Goal: Task Accomplishment & Management: Use online tool/utility

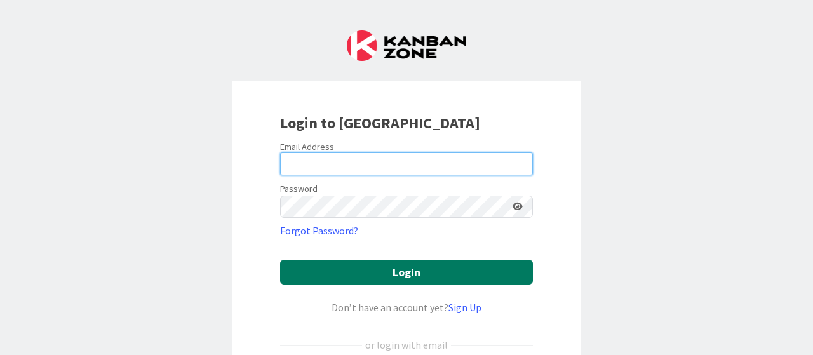
type input "[EMAIL_ADDRESS][DOMAIN_NAME]"
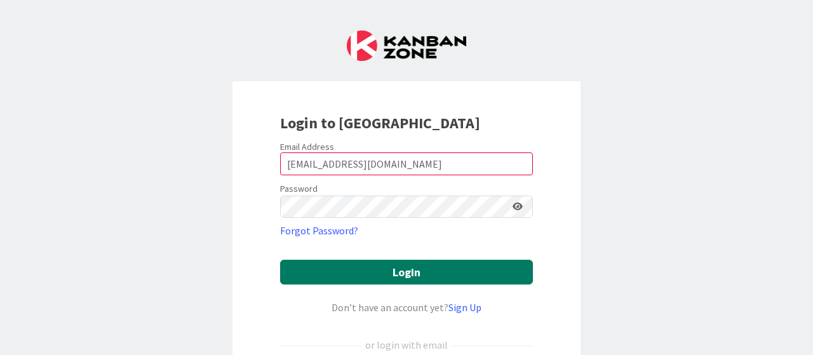
click at [391, 269] on button "Login" at bounding box center [406, 272] width 253 height 25
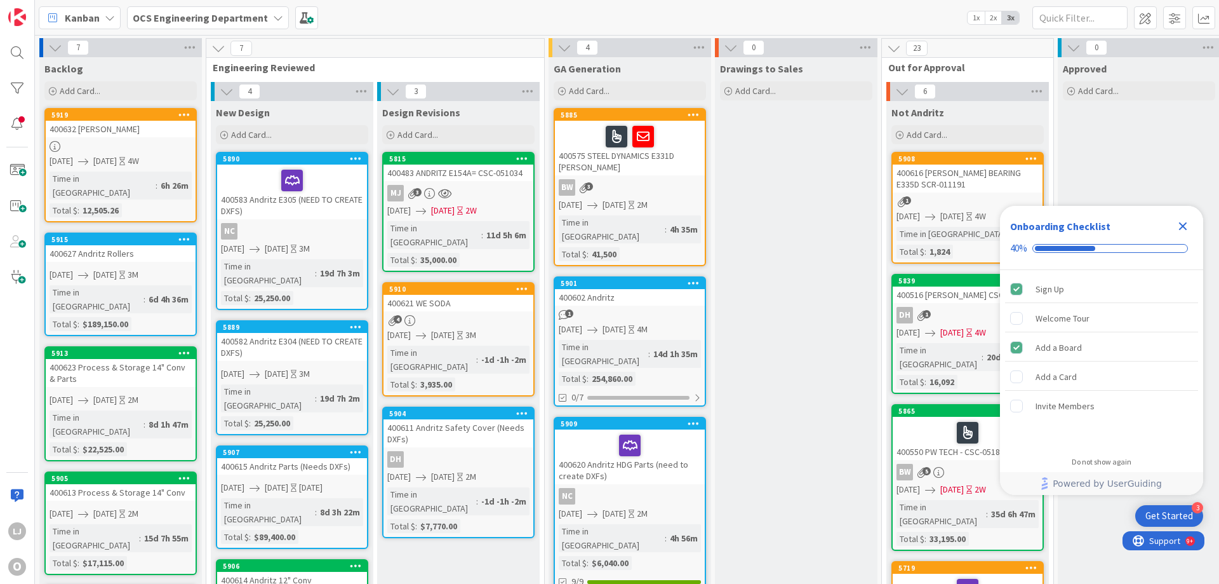
click at [812, 224] on icon "Close Checklist" at bounding box center [1183, 226] width 8 height 8
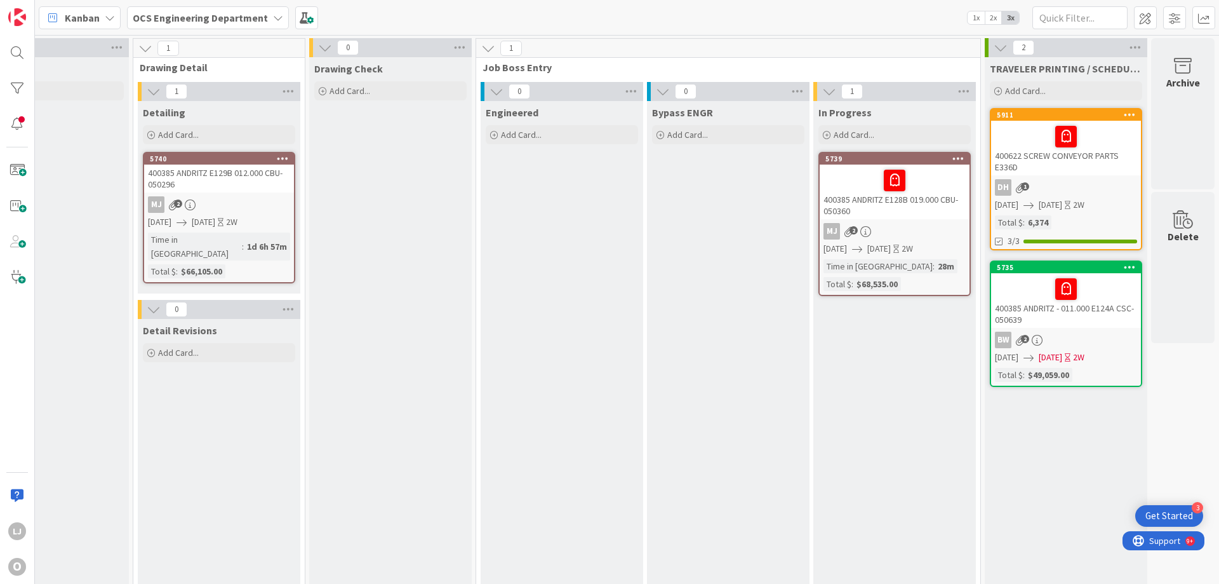
scroll to position [0, 1101]
click at [676, 130] on span "Add Card..." at bounding box center [687, 134] width 41 height 11
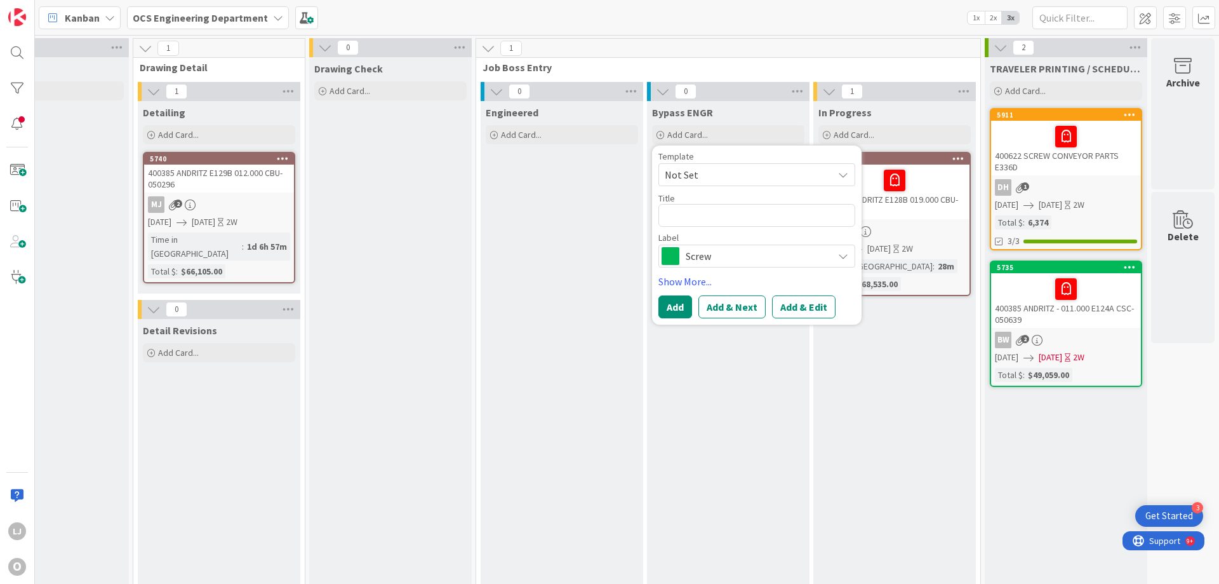
type textarea "x"
type textarea "4"
type textarea "x"
type textarea "40"
type textarea "x"
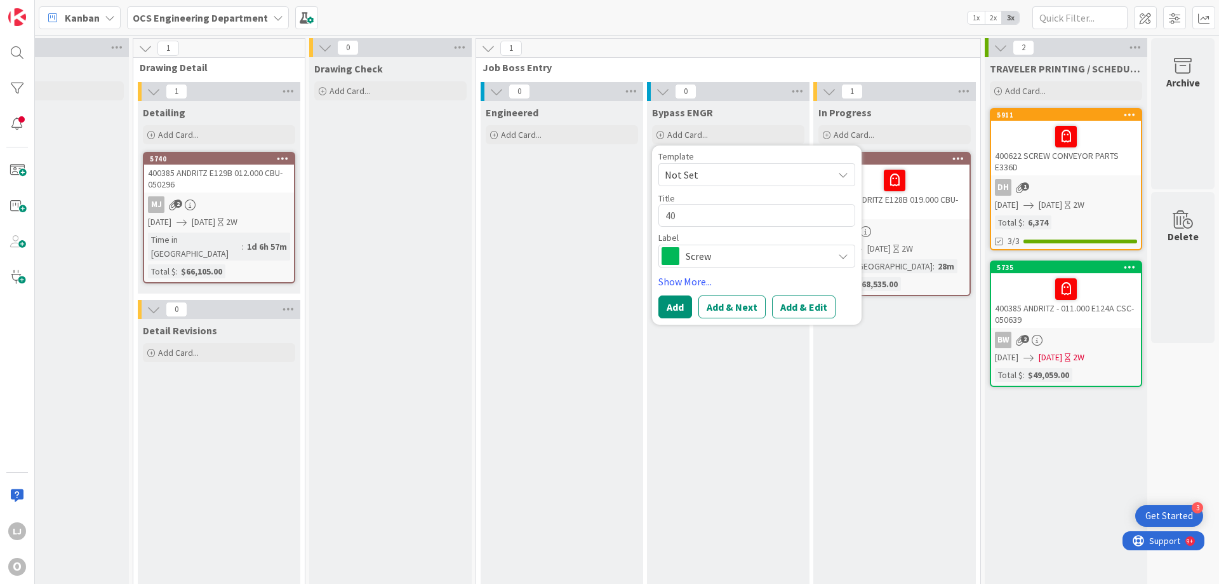
type textarea "400"
type textarea "x"
type textarea "4006"
type textarea "x"
type textarea "40063"
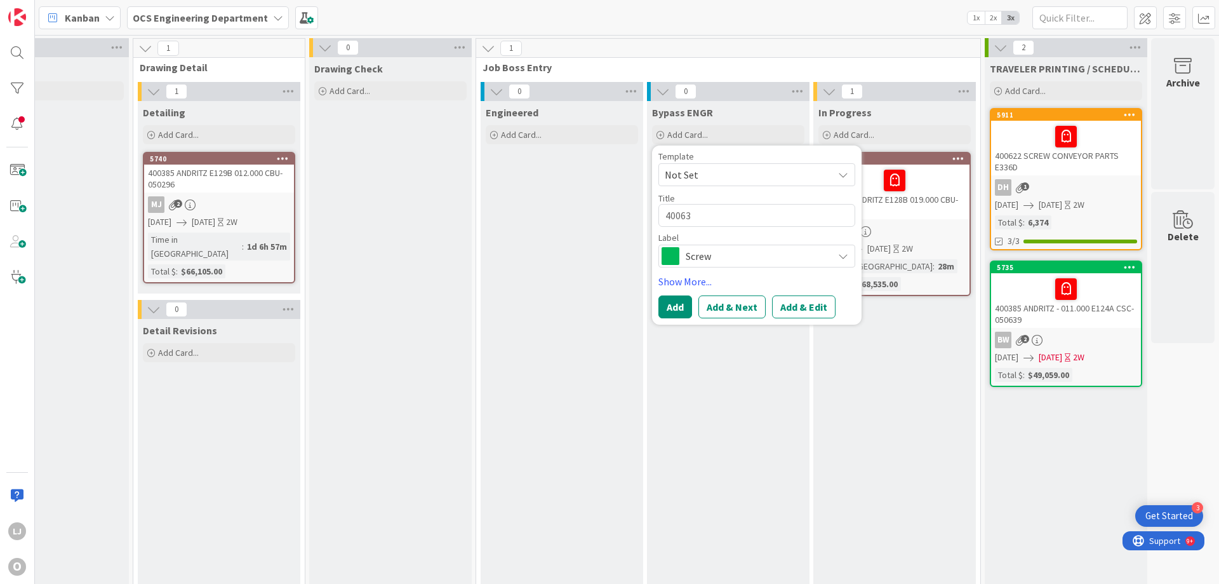
type textarea "x"
type textarea "400634"
type textarea "x"
type textarea "400634"
type textarea "x"
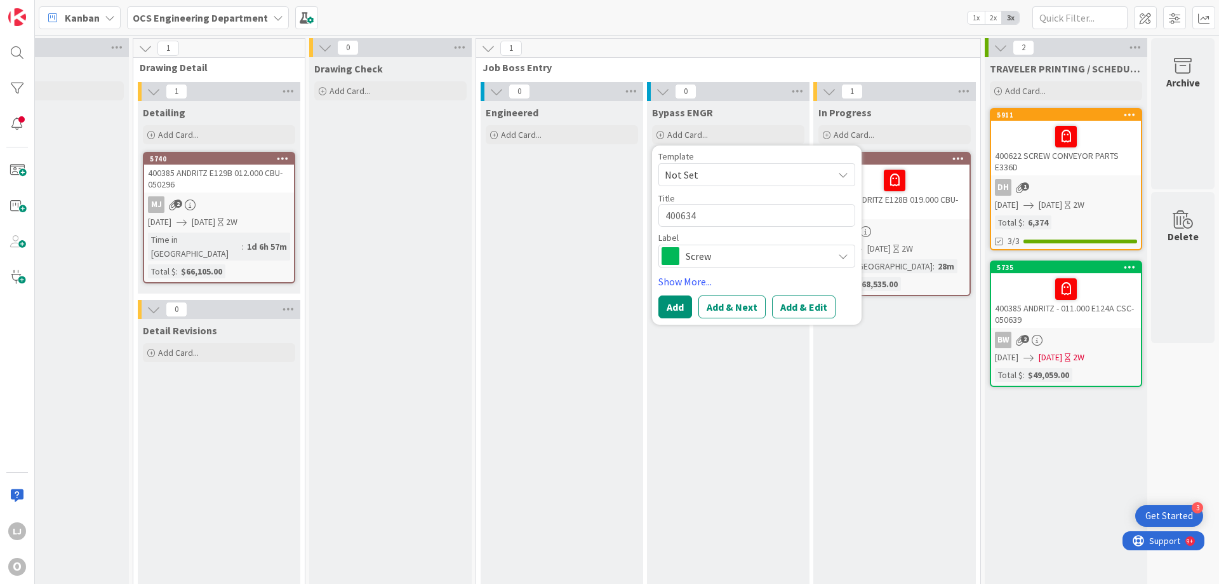
type textarea "400634 A"
type textarea "x"
type textarea "400634 Al"
type textarea "x"
type textarea "400634 All"
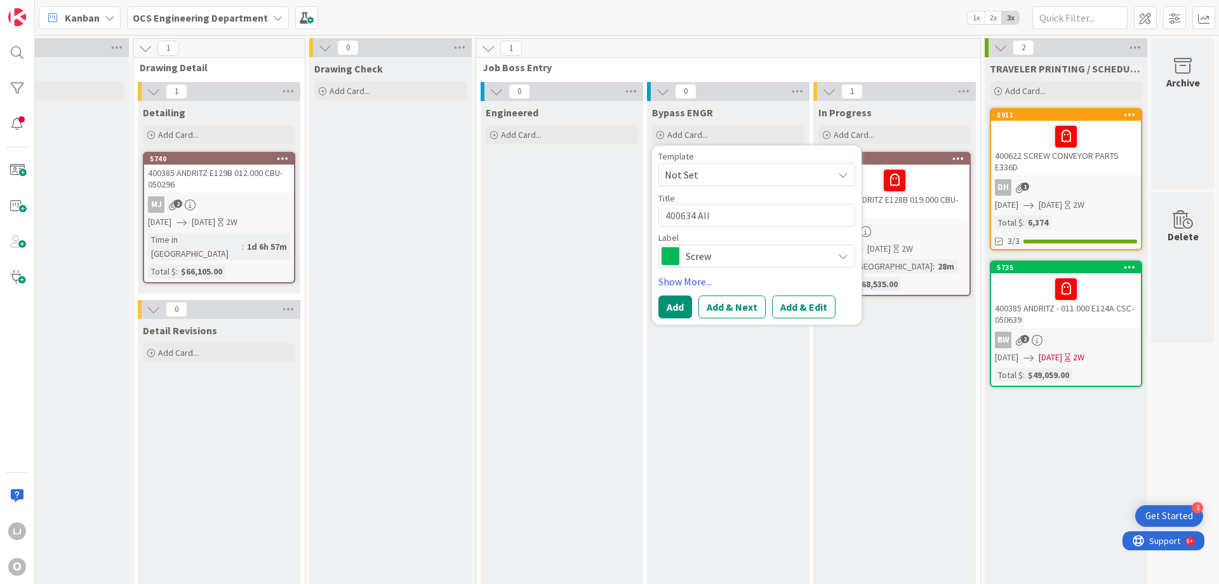
type textarea "x"
type textarea "400634 Allo"
type textarea "x"
type textarea "400634 Alloy"
type textarea "x"
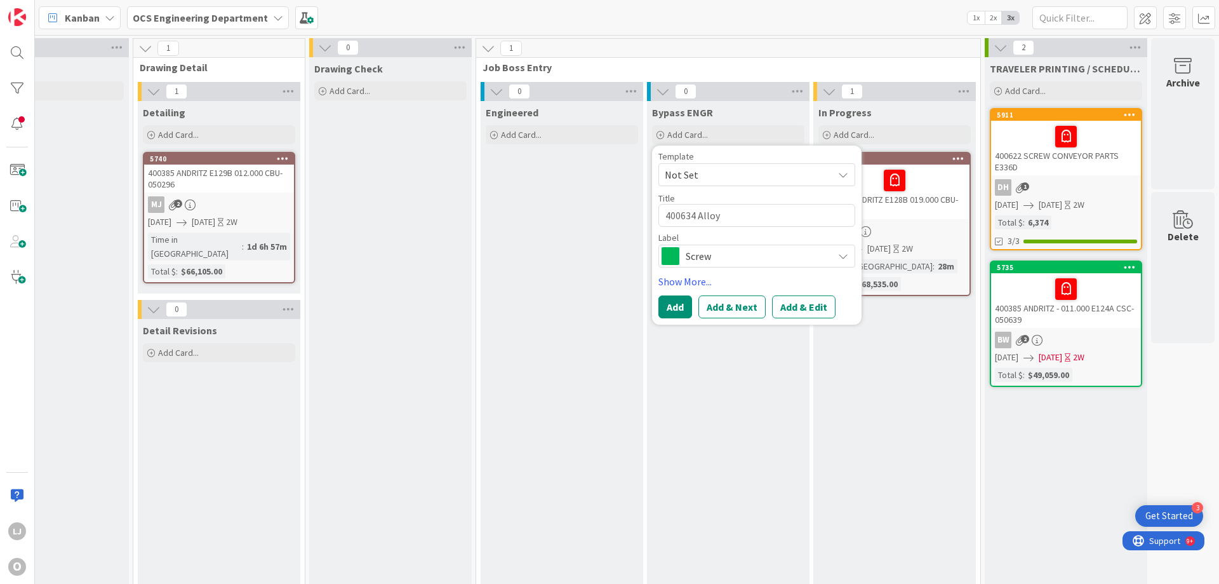
type textarea "400634 Alloy"
type textarea "x"
type textarea "400634 Alloy P"
type textarea "x"
type textarea "400634 Alloy Po"
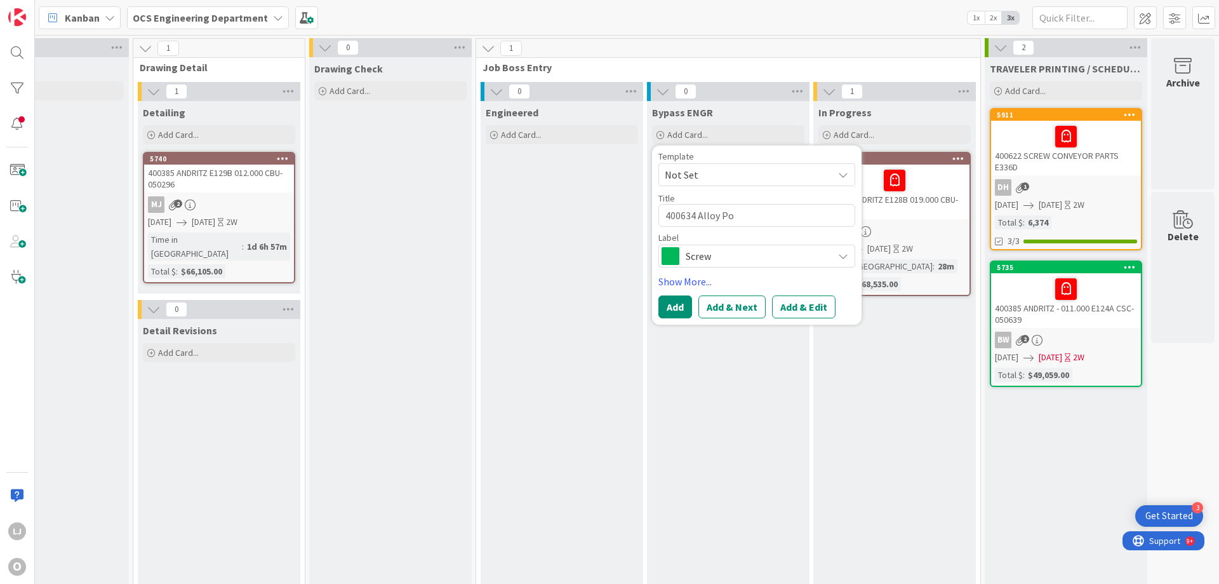
type textarea "x"
type textarea "400634 Alloy P"
type textarea "x"
type textarea "400634 Alloy"
type textarea "x"
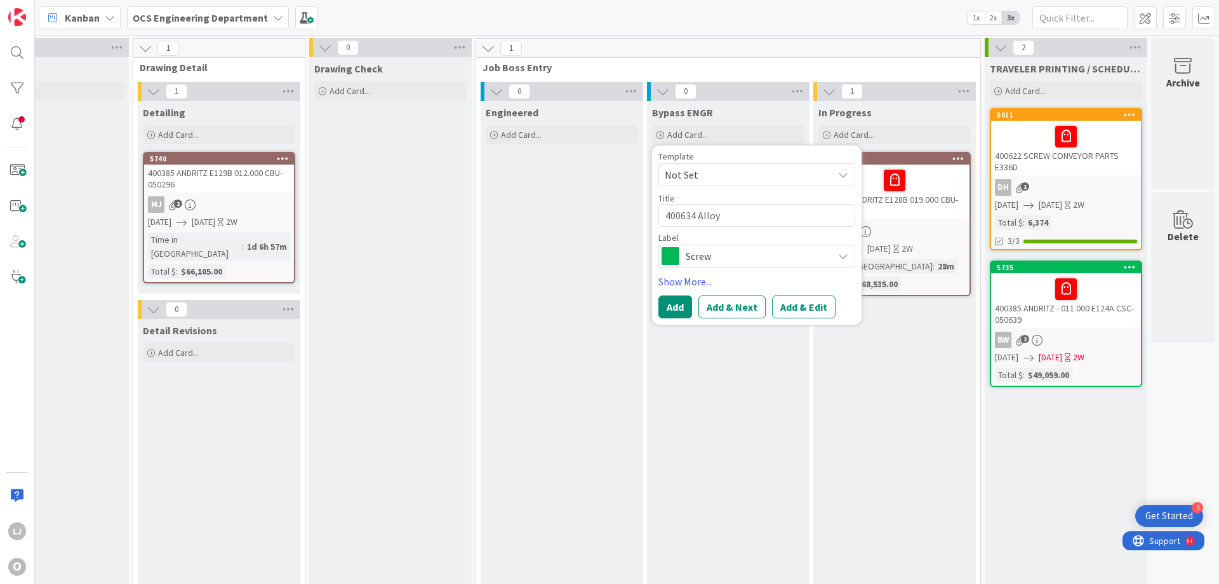
type textarea "400634 Alloy P"
type textarea "x"
type textarea "400634 Alloy Pr"
type textarea "x"
type textarea "400634 Alloy Pro"
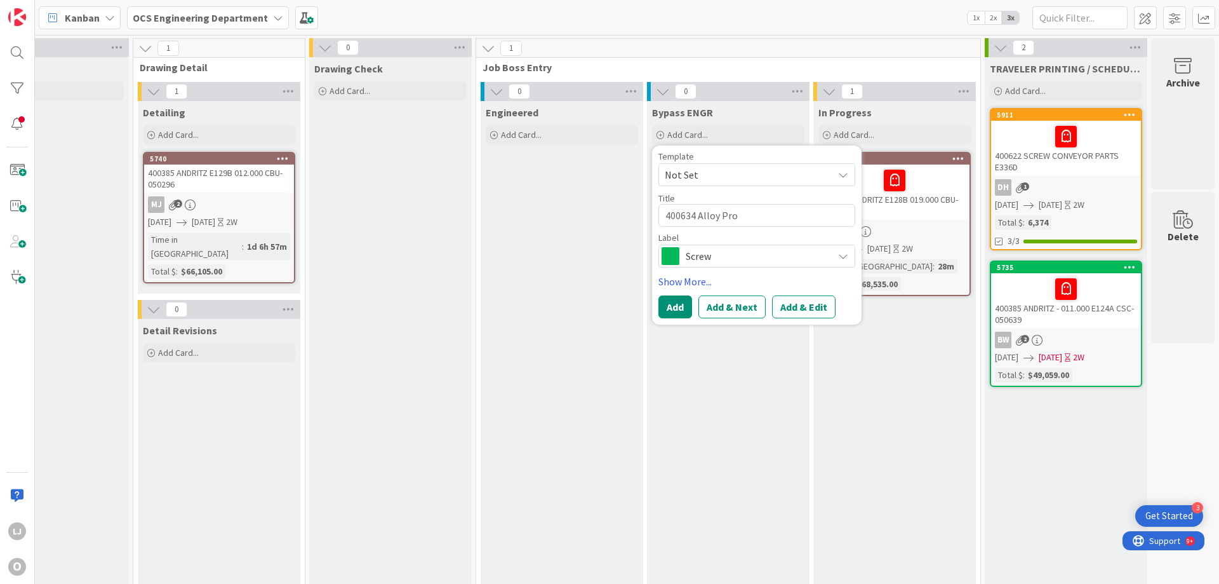
type textarea "x"
type textarea "400634 Alloy Proc"
type textarea "x"
type textarea "400634 Alloy Proce"
type textarea "x"
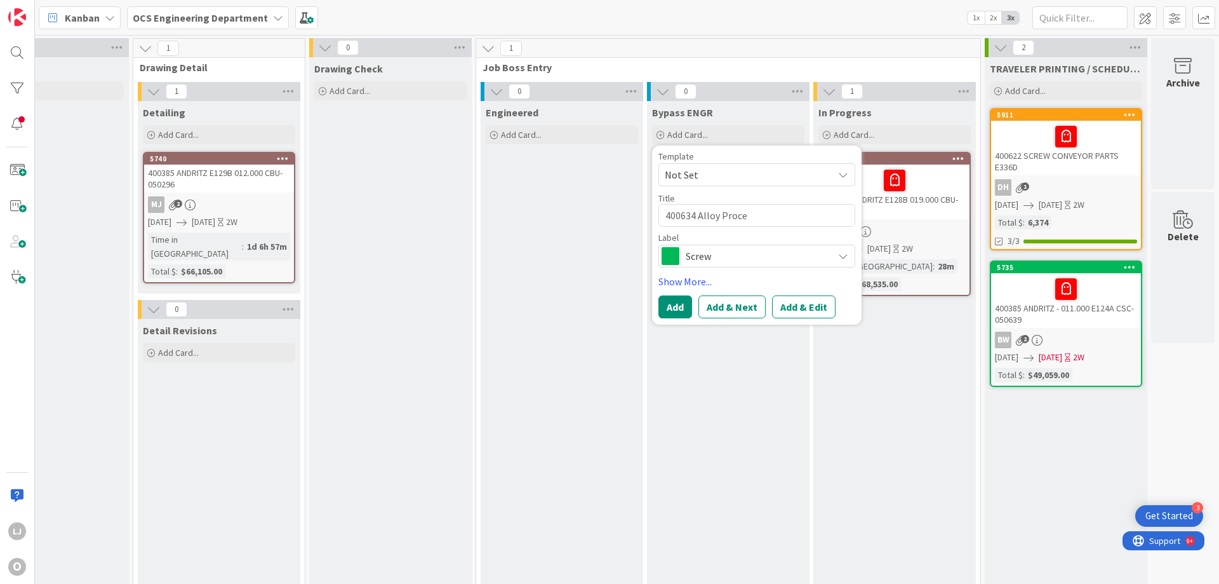
type textarea "400634 Alloy Proces"
type textarea "x"
type textarea "400634 Alloy Process"
type textarea "x"
type textarea "400634 Alloy Process"
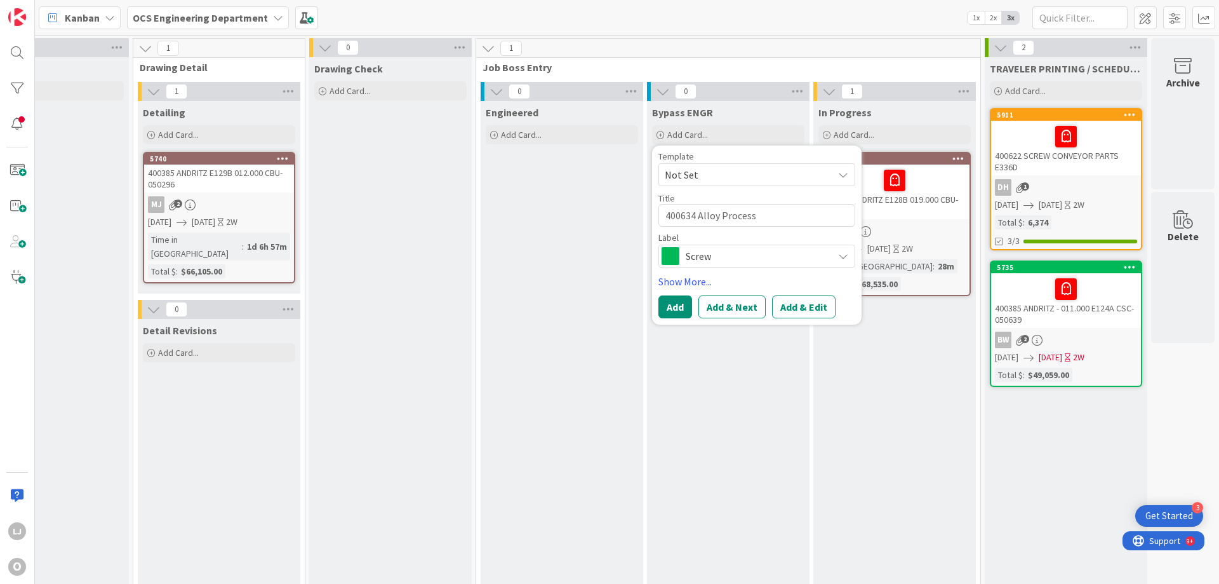
click at [812, 253] on icon at bounding box center [843, 256] width 10 height 10
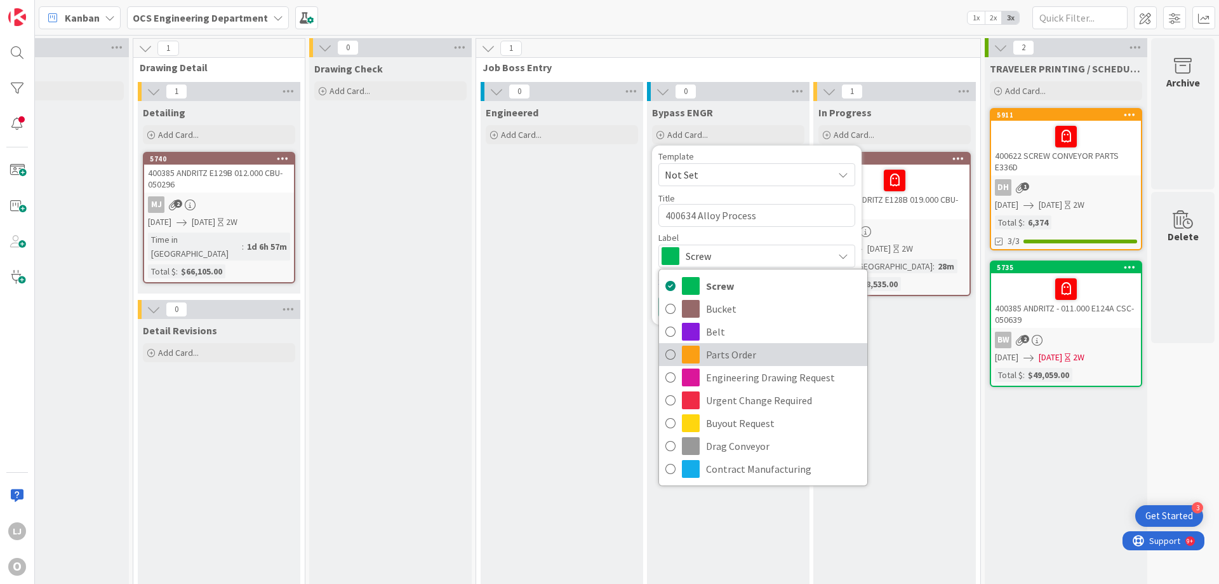
click at [727, 354] on span "Parts Order" at bounding box center [783, 354] width 155 height 19
type textarea "x"
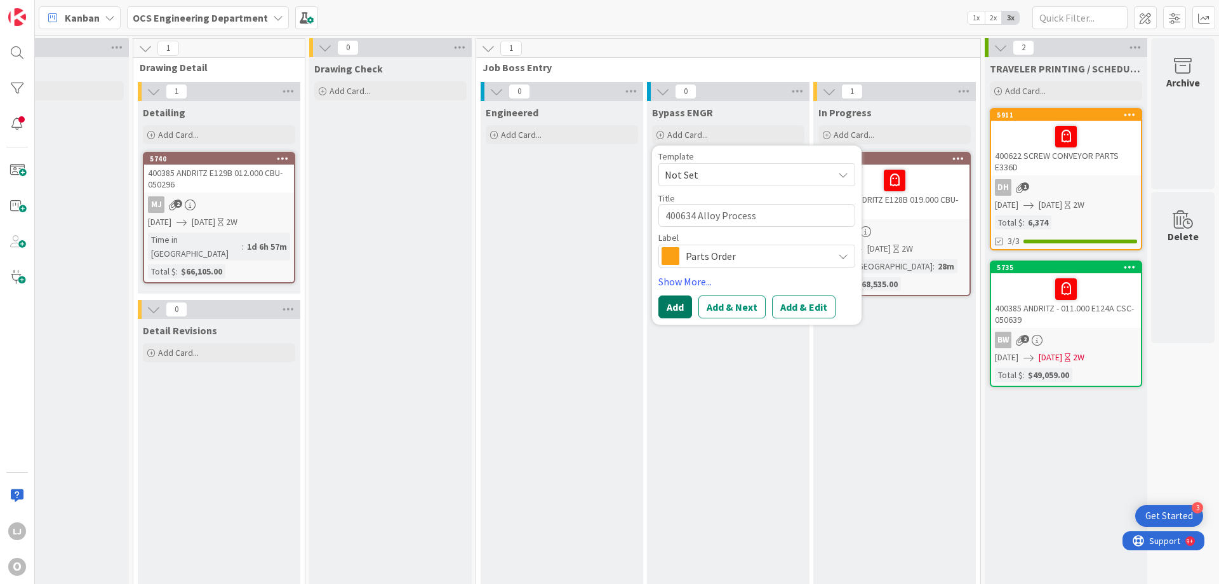
click at [669, 301] on button "Add" at bounding box center [676, 306] width 34 height 23
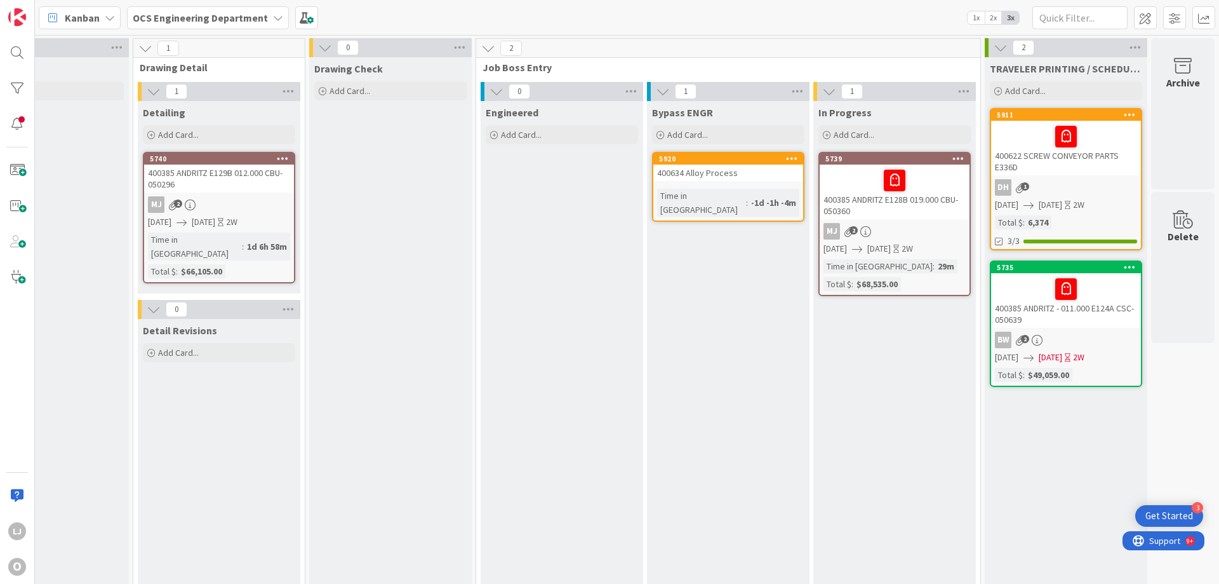
click at [693, 188] on link "5920 400634 Alloy Process Time in Column : -1d -1h -4m" at bounding box center [728, 187] width 152 height 70
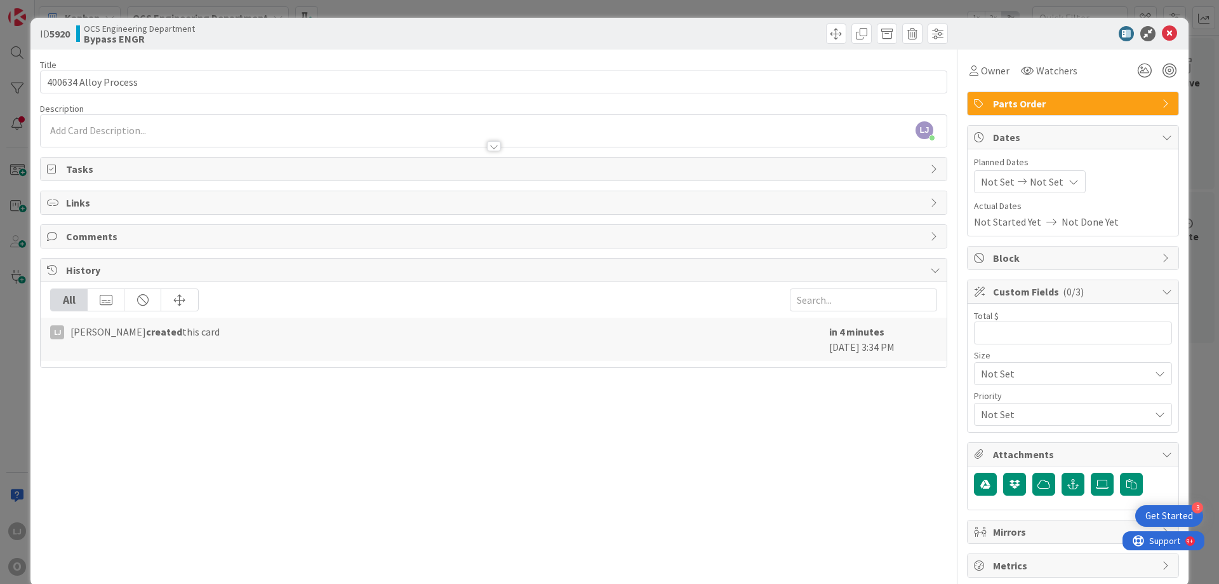
click at [812, 181] on span "Not Set" at bounding box center [998, 181] width 34 height 15
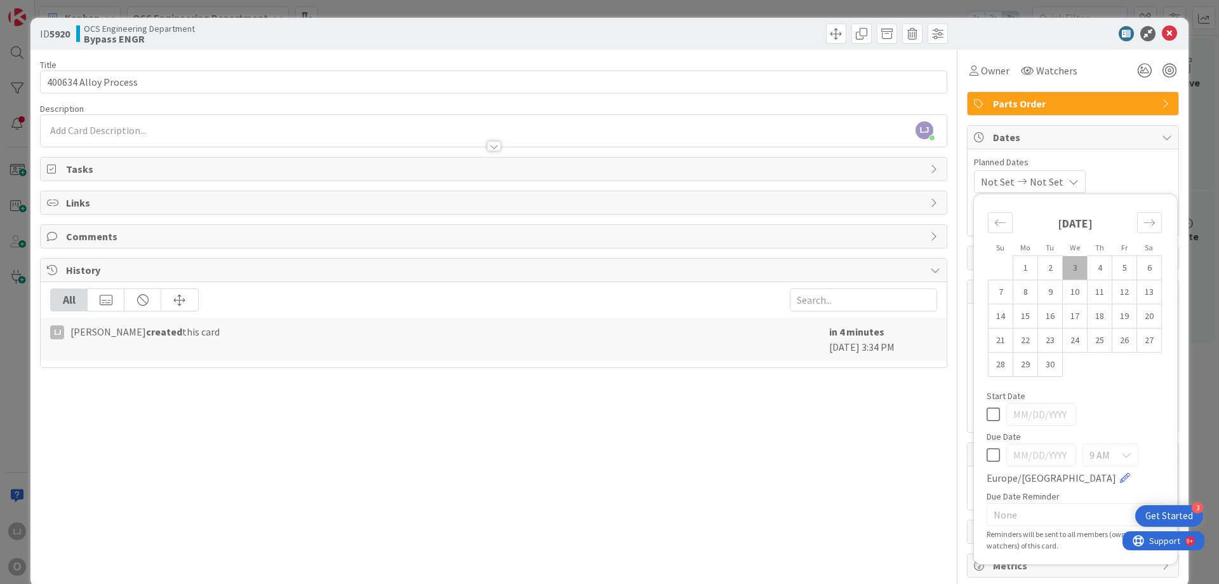
click at [812, 266] on td "3" at bounding box center [1075, 268] width 25 height 24
type input "[DATE]"
click at [812, 182] on span "Not Set" at bounding box center [1044, 181] width 34 height 15
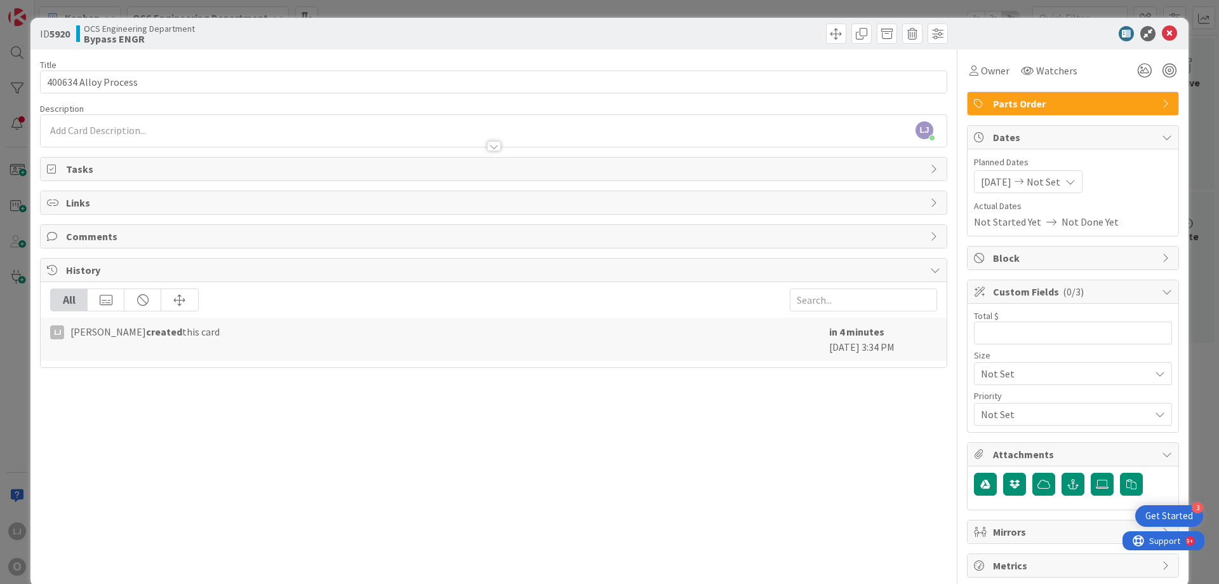
click at [812, 181] on icon at bounding box center [1071, 182] width 10 height 10
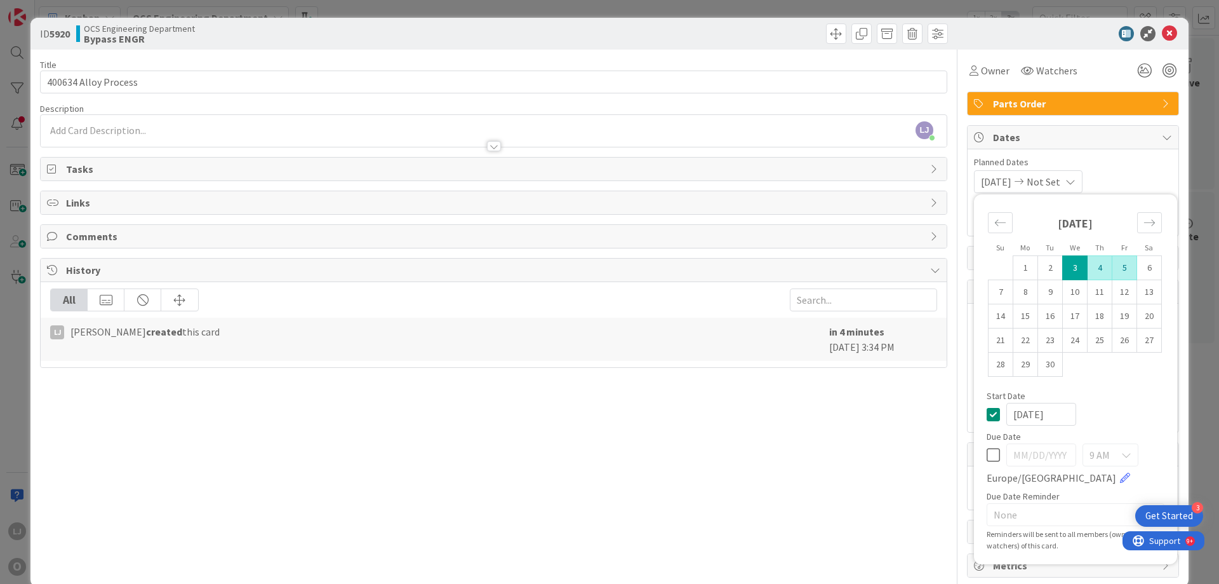
click at [812, 265] on td "5" at bounding box center [1125, 268] width 25 height 24
type input "[DATE]"
click at [812, 161] on span "Planned Dates" at bounding box center [1073, 162] width 198 height 13
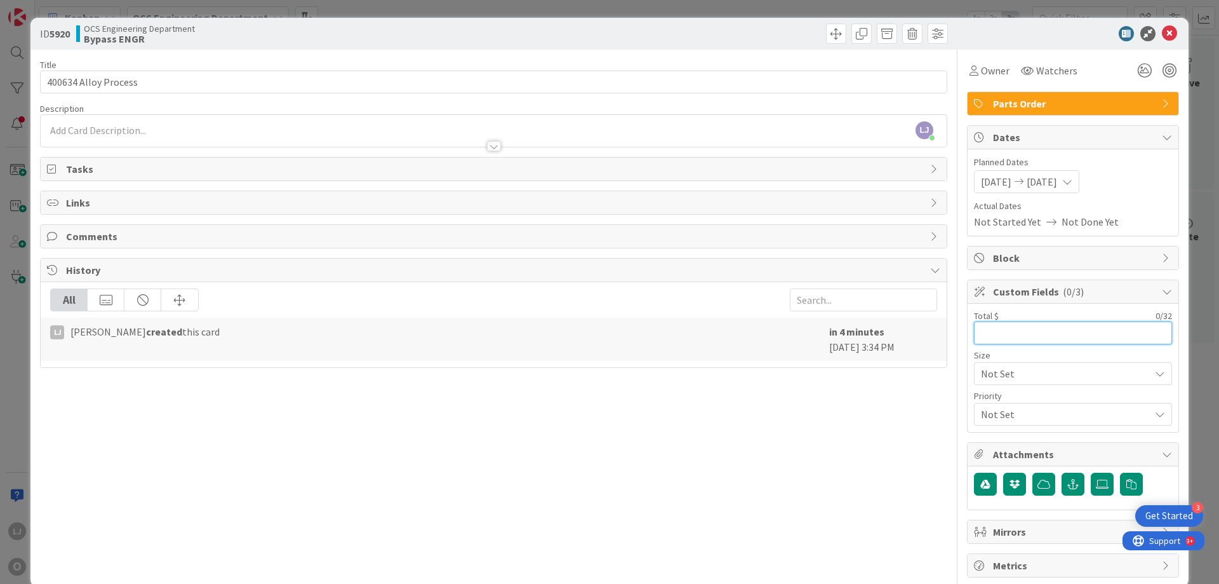
click at [812, 333] on input "text" at bounding box center [1073, 332] width 198 height 23
type input "$1,054.00"
click at [812, 28] on icon at bounding box center [1169, 33] width 15 height 15
